Goal: Find specific page/section: Find specific page/section

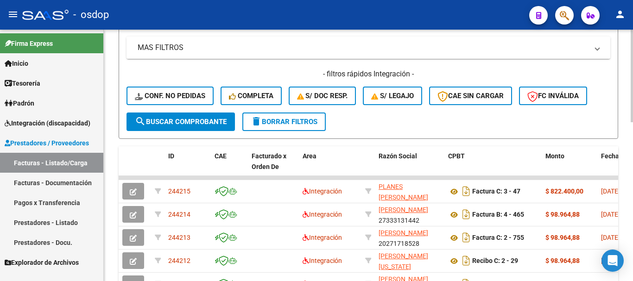
scroll to position [245, 0]
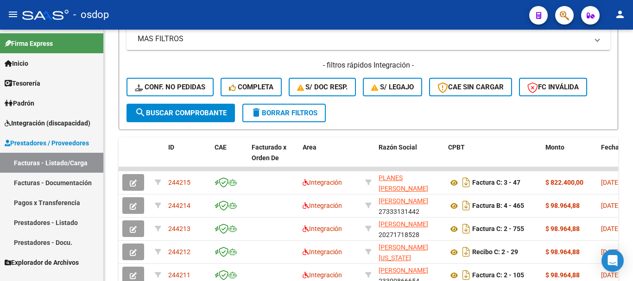
click at [44, 221] on link "Prestadores - Listado" at bounding box center [51, 223] width 103 height 20
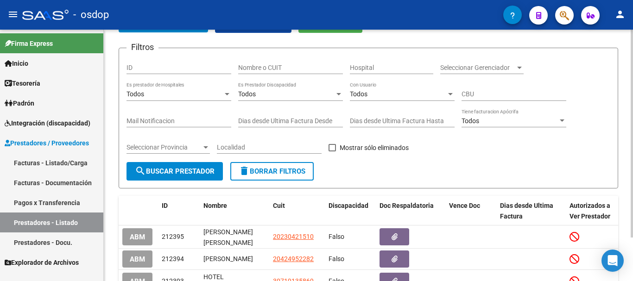
scroll to position [245, 0]
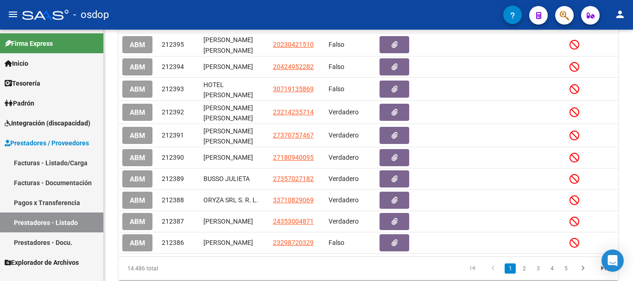
click at [54, 162] on link "Facturas - Listado/Carga" at bounding box center [51, 163] width 103 height 20
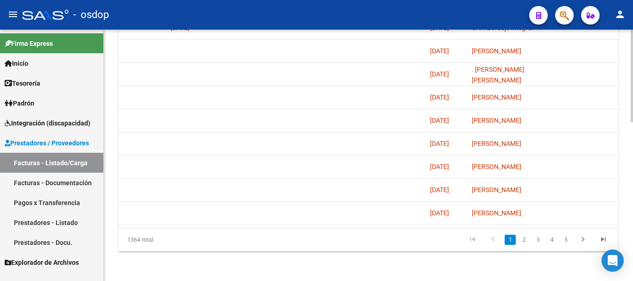
scroll to position [0, 1548]
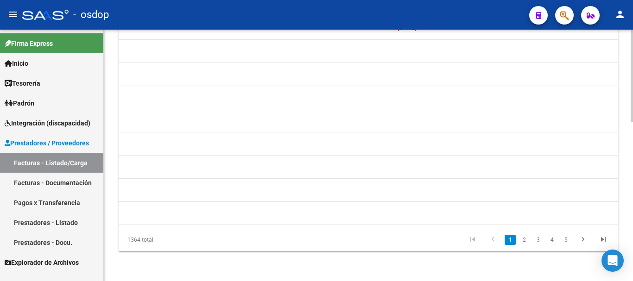
drag, startPoint x: 420, startPoint y: 235, endPoint x: 279, endPoint y: 246, distance: 140.8
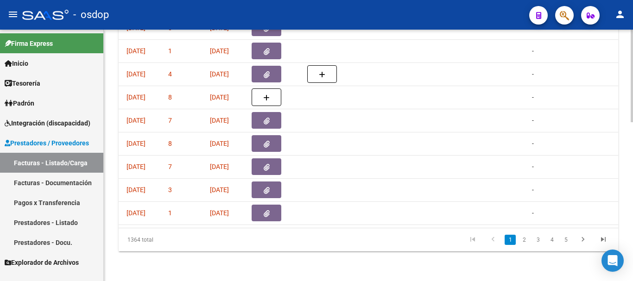
scroll to position [0, 0]
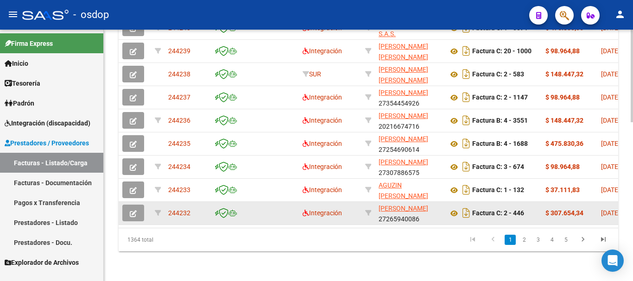
click at [135, 210] on icon "button" at bounding box center [133, 213] width 7 height 7
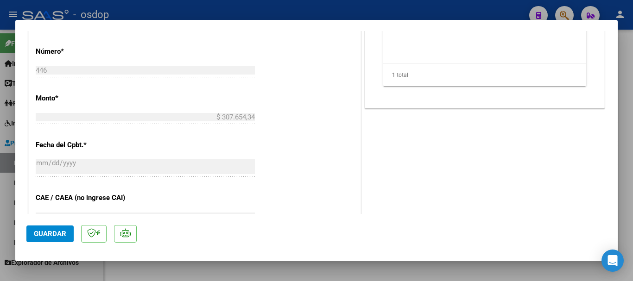
scroll to position [371, 0]
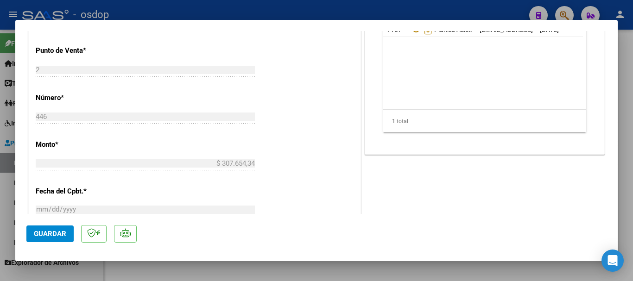
click at [287, 13] on div at bounding box center [316, 140] width 633 height 281
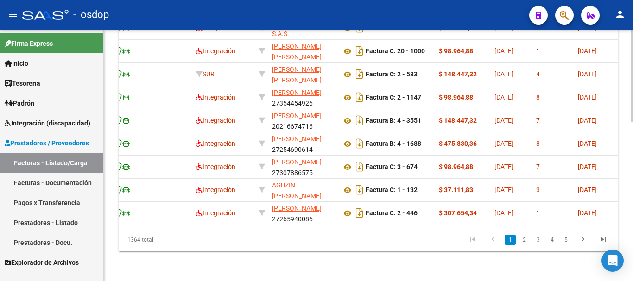
scroll to position [0, 0]
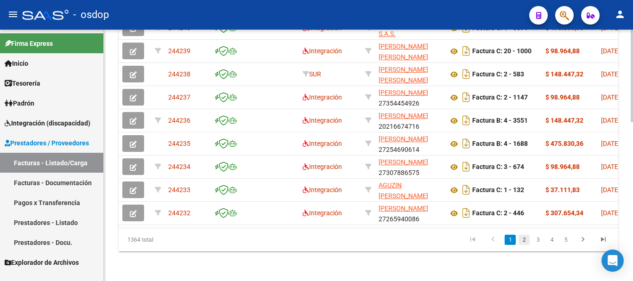
click at [523, 240] on link "2" at bounding box center [523, 240] width 11 height 10
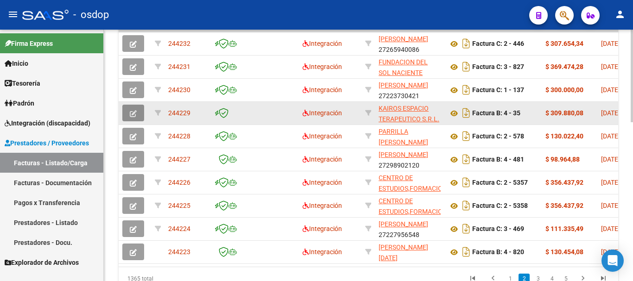
click at [134, 117] on icon "button" at bounding box center [133, 113] width 7 height 7
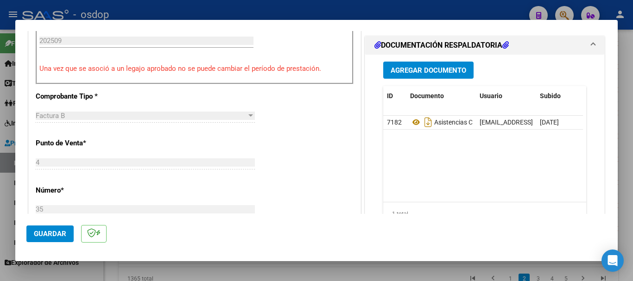
scroll to position [324, 0]
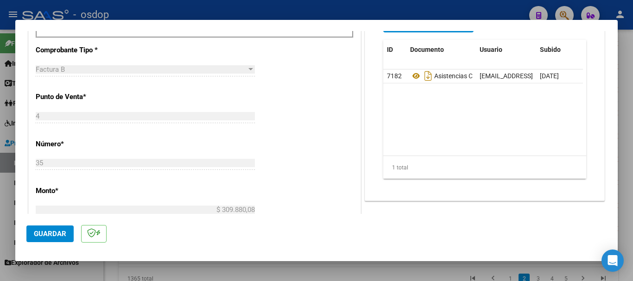
click at [396, 8] on div at bounding box center [316, 140] width 633 height 281
click at [396, 8] on div "- osdop" at bounding box center [271, 15] width 499 height 20
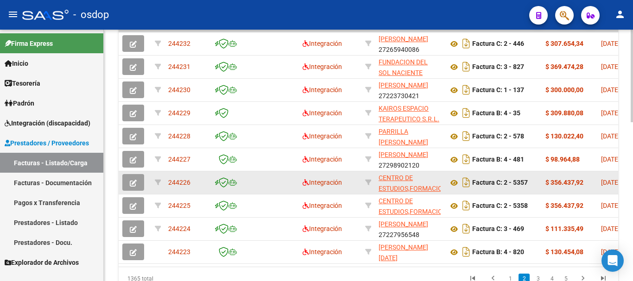
scroll to position [430, 0]
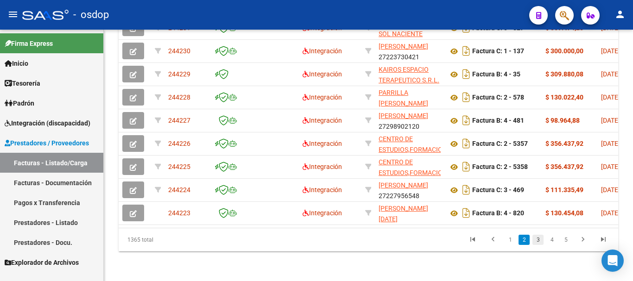
click at [538, 240] on link "3" at bounding box center [537, 240] width 11 height 10
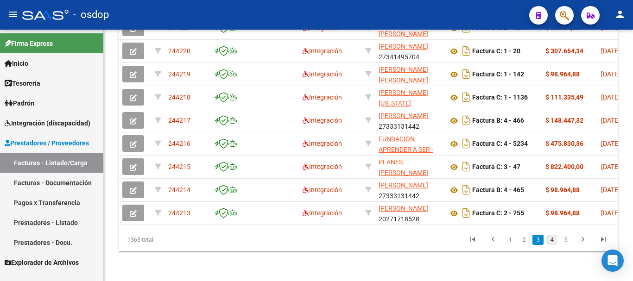
click at [552, 239] on link "4" at bounding box center [551, 240] width 11 height 10
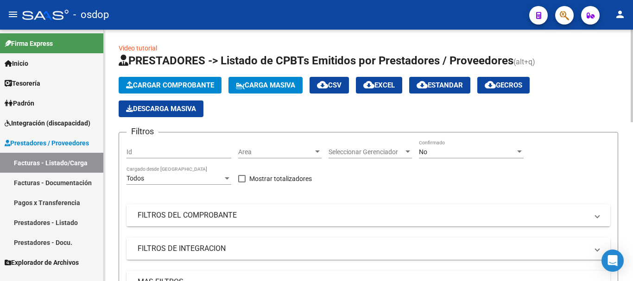
scroll to position [0, 0]
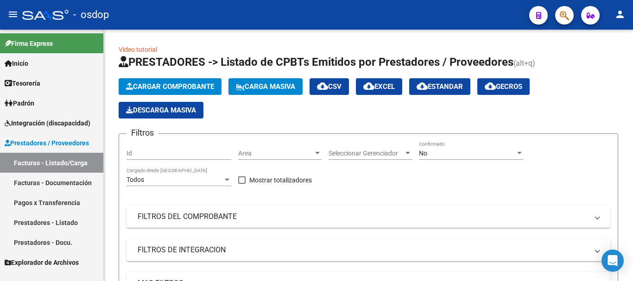
click at [282, 17] on div "- osdop" at bounding box center [271, 15] width 499 height 20
